Goal: Information Seeking & Learning: Check status

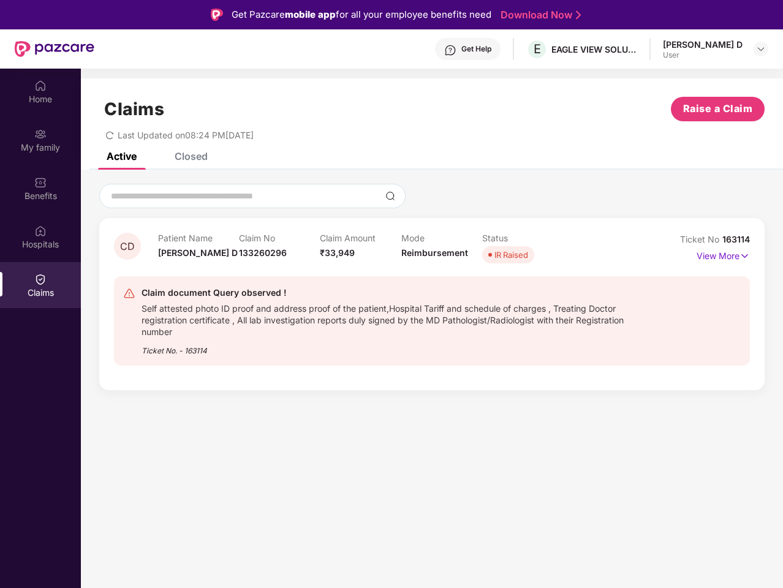
click at [391, 294] on div "Claim document Query observed !" at bounding box center [389, 292] width 496 height 15
click at [491, 49] on div "Get Help" at bounding box center [476, 49] width 30 height 10
click at [761, 49] on img at bounding box center [761, 49] width 10 height 10
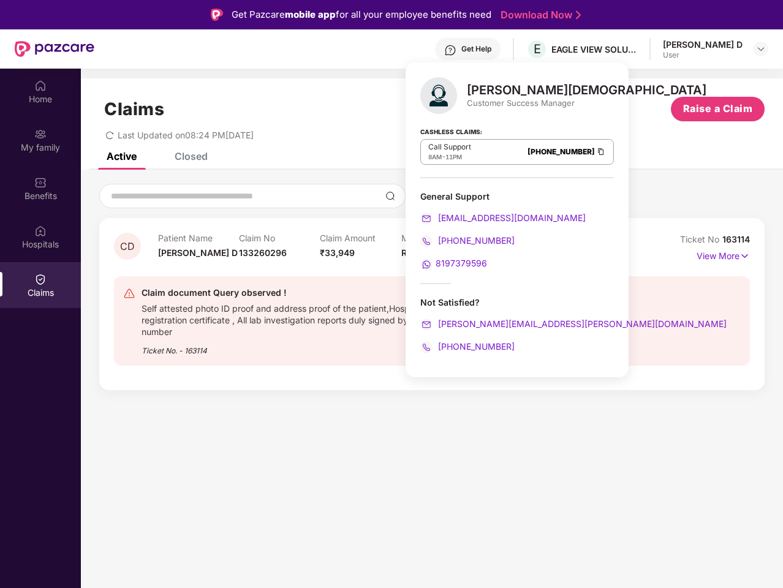
click at [40, 91] on img at bounding box center [40, 86] width 12 height 12
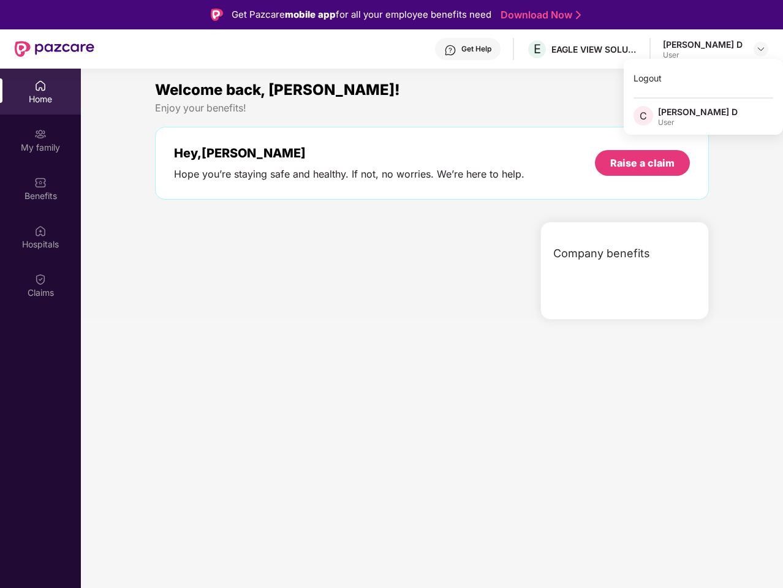
click at [40, 140] on img at bounding box center [40, 134] width 12 height 12
